Goal: Use online tool/utility: Utilize a website feature to perform a specific function

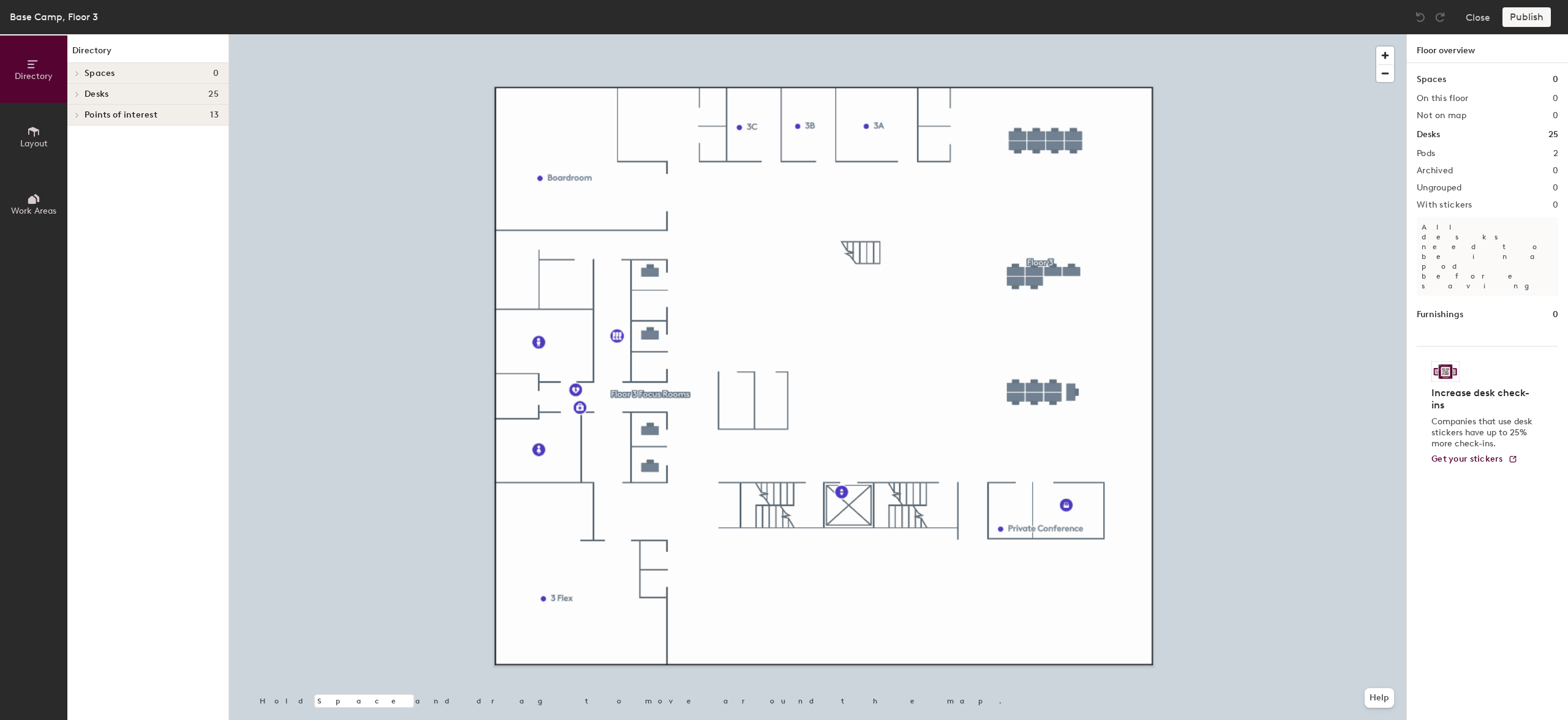
click at [31, 144] on span "Layout" at bounding box center [34, 144] width 28 height 10
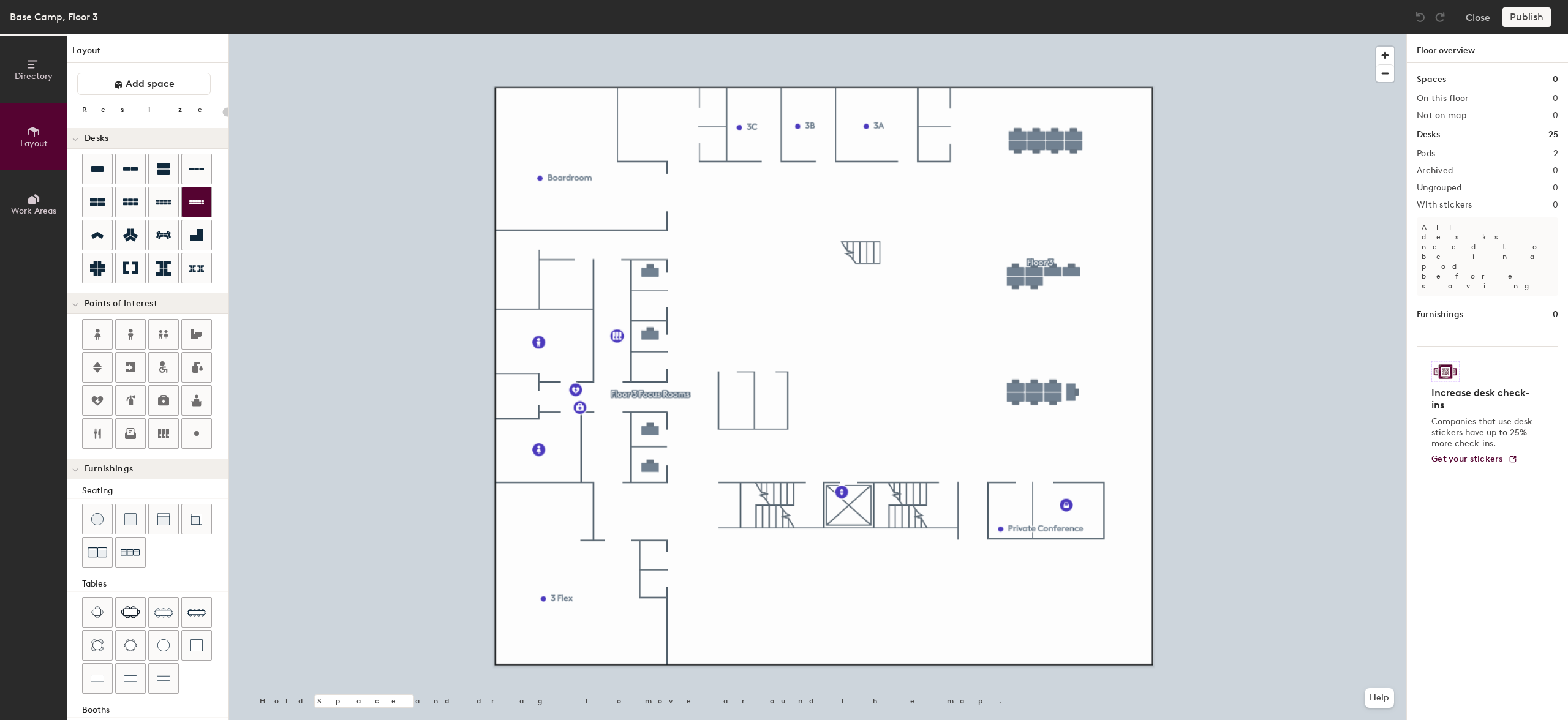
click at [1054, 281] on div "Directory Layout Work Areas Layout Add space Resize Desks Points of Interest Fu…" at bounding box center [784, 377] width 1568 height 686
drag, startPoint x: 97, startPoint y: 169, endPoint x: 1072, endPoint y: 277, distance: 981.0
click at [1072, 34] on div at bounding box center [817, 34] width 1177 height 0
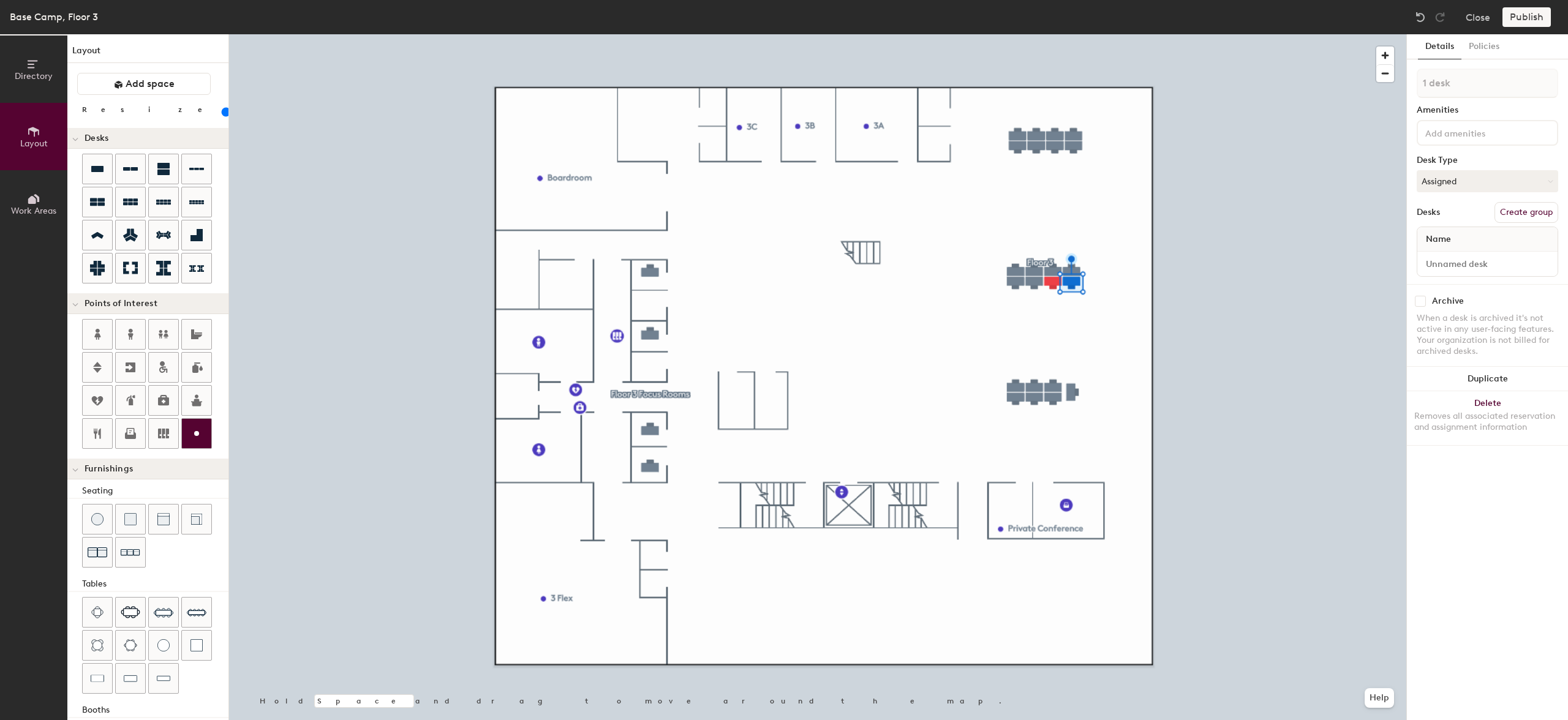
click at [195, 436] on circle at bounding box center [196, 434] width 5 height 5
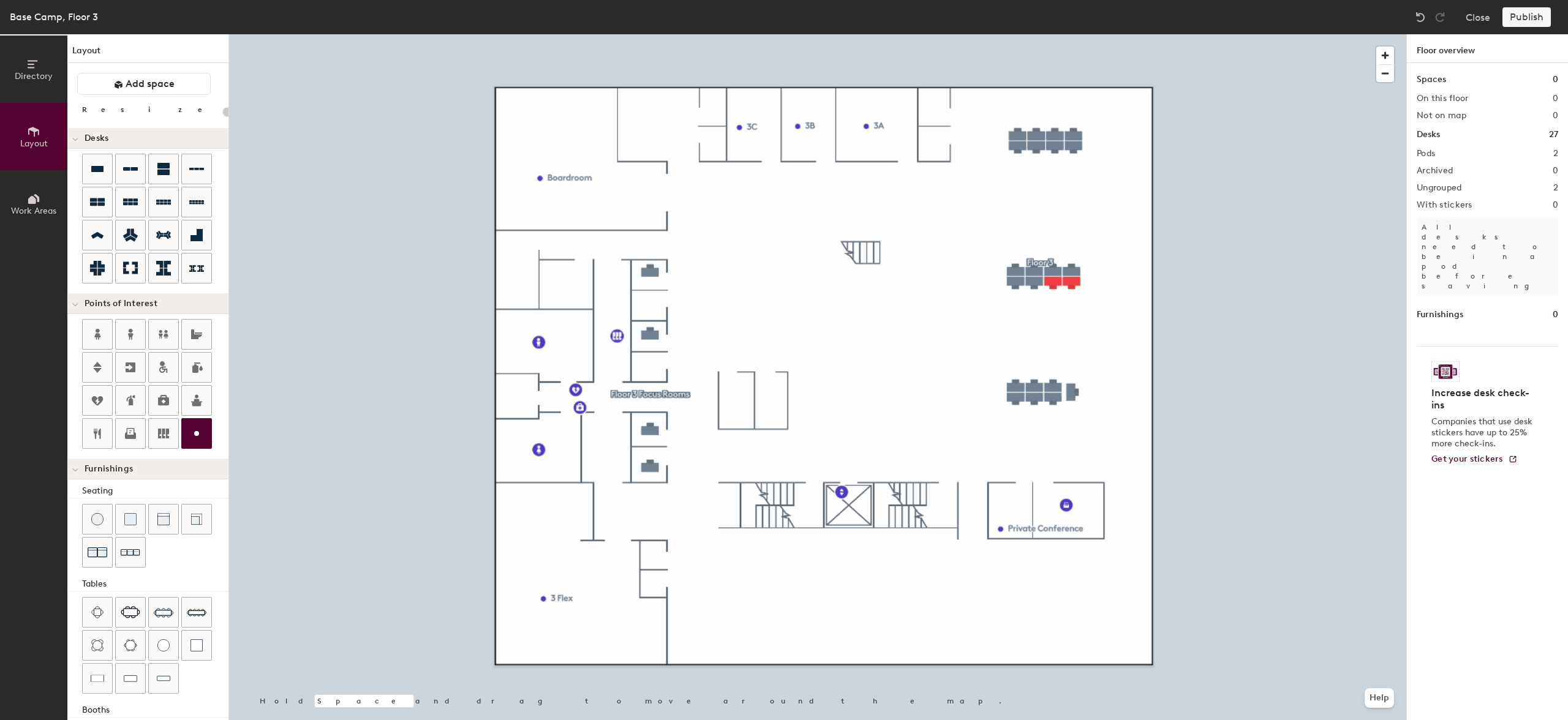
click at [929, 143] on div "Directory Layout Work Areas Layout Add space Resize Desks Points of Interest Fu…" at bounding box center [784, 377] width 1568 height 686
click at [957, 168] on span "Delete" at bounding box center [971, 170] width 43 height 21
click at [1483, 10] on button "Close" at bounding box center [1478, 17] width 25 height 20
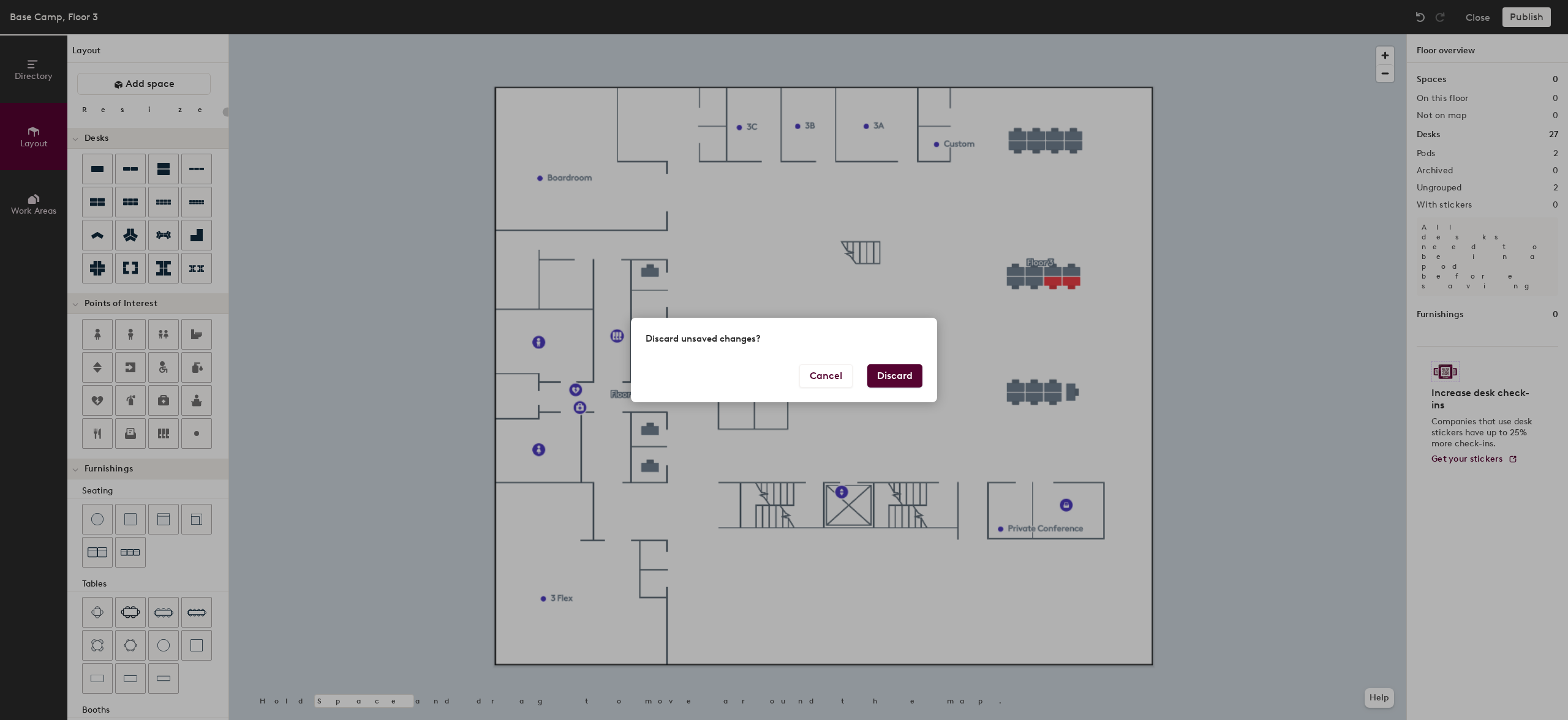
click at [894, 385] on button "Discard" at bounding box center [895, 376] width 55 height 23
type input "20"
